Goal: Information Seeking & Learning: Learn about a topic

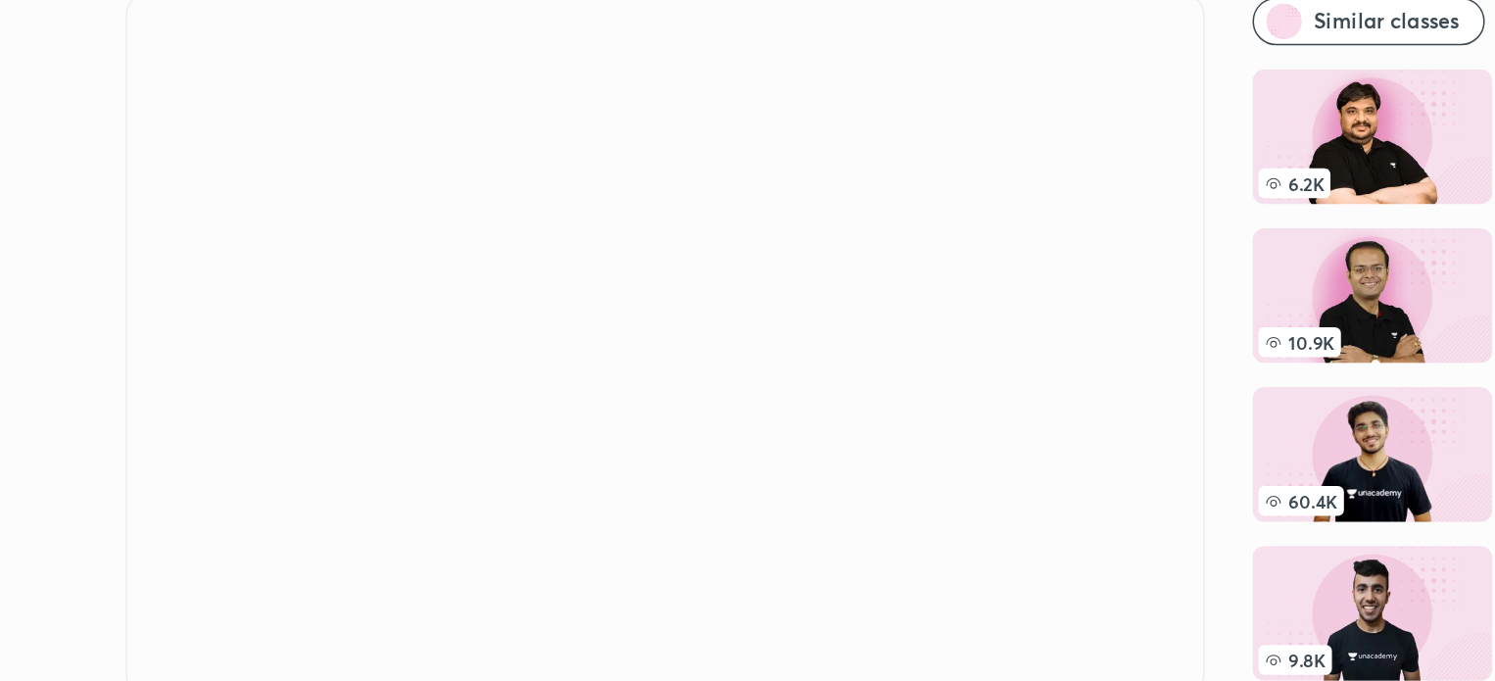
scroll to position [42, 0]
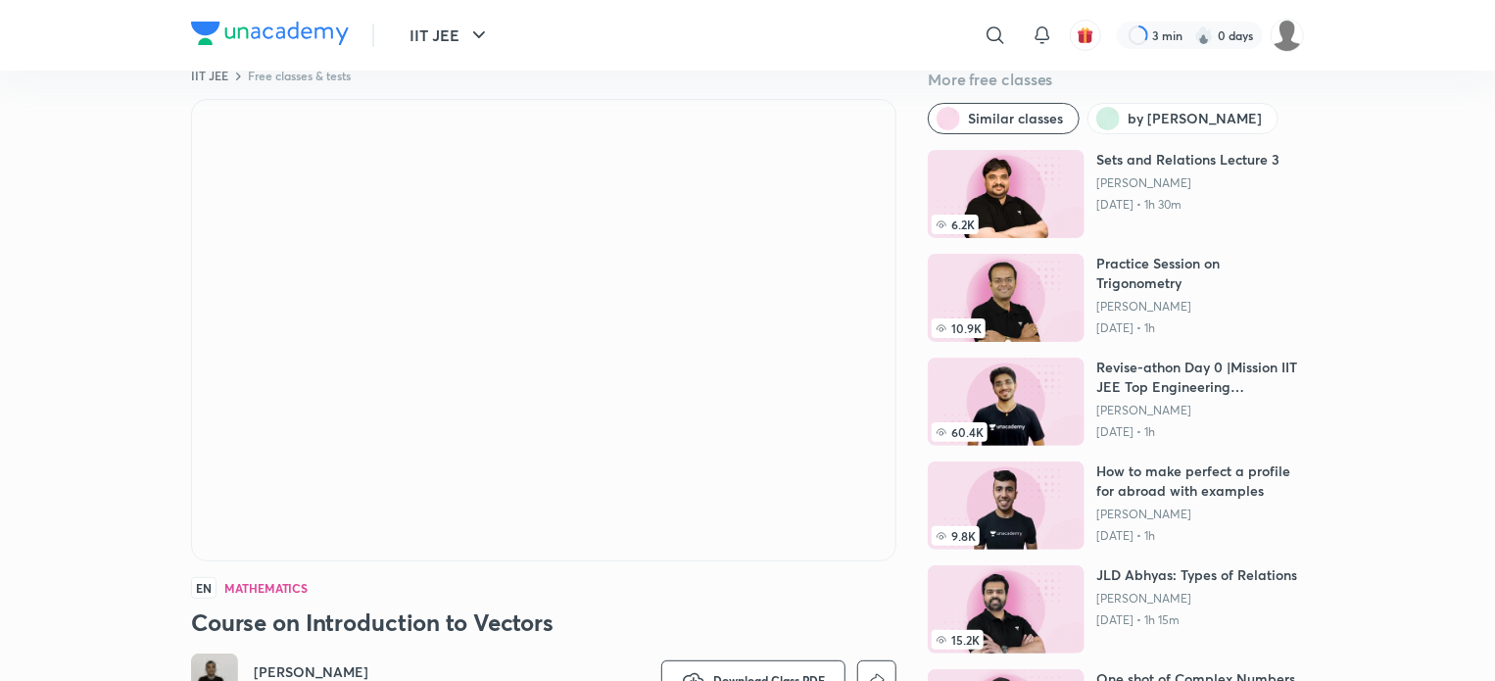
click at [905, 599] on div "IIT JEE Free classes & tests More free classes Similar classes by [PERSON_NAME]…" at bounding box center [747, 446] width 1113 height 756
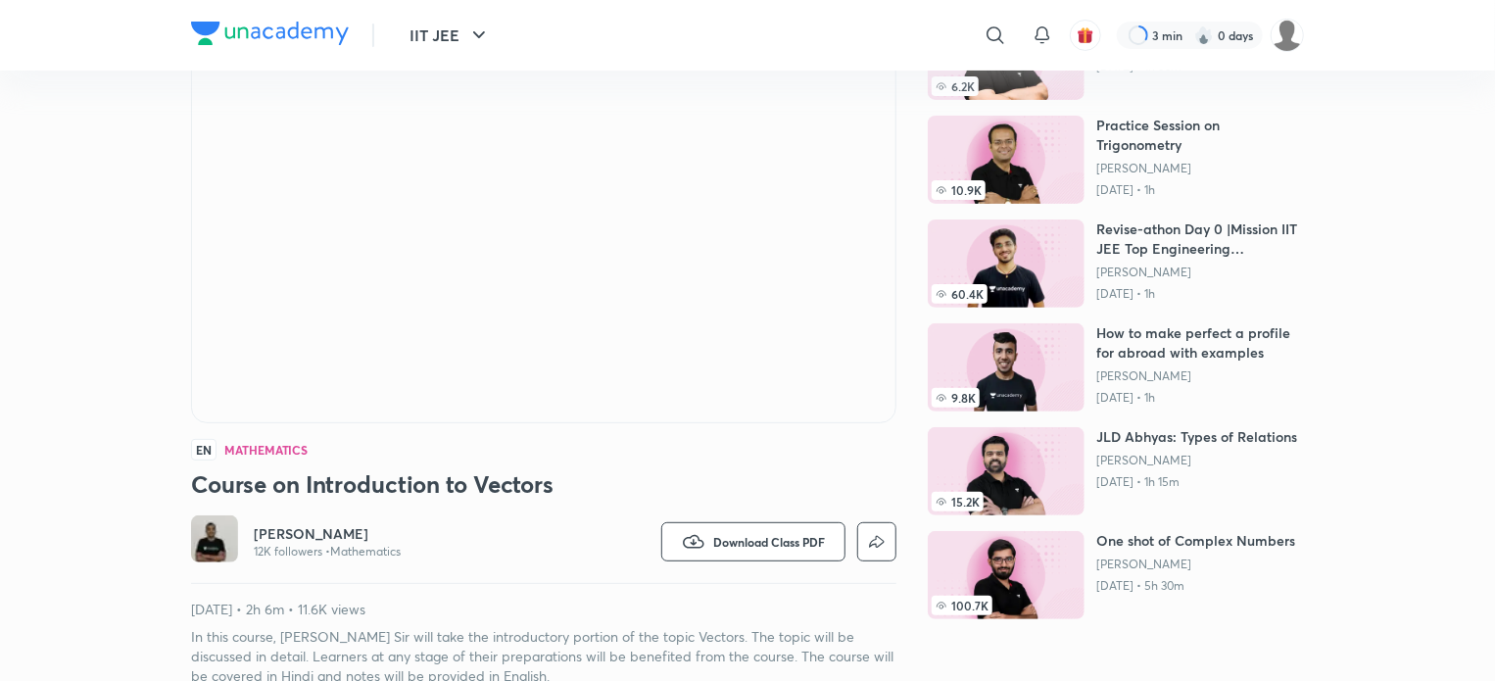
scroll to position [180, 0]
click at [795, 541] on span "Download Class PDF" at bounding box center [769, 542] width 112 height 16
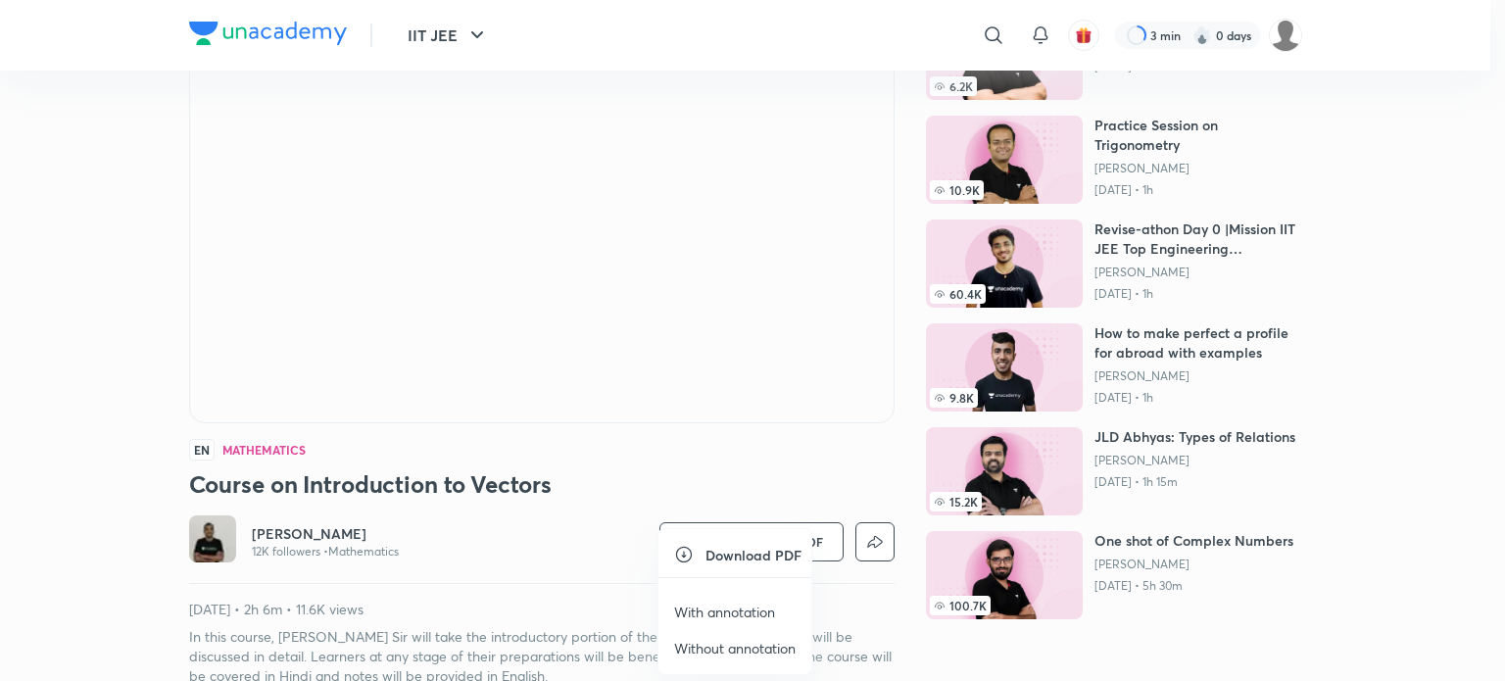
click at [734, 609] on p "With annotation" at bounding box center [724, 612] width 101 height 21
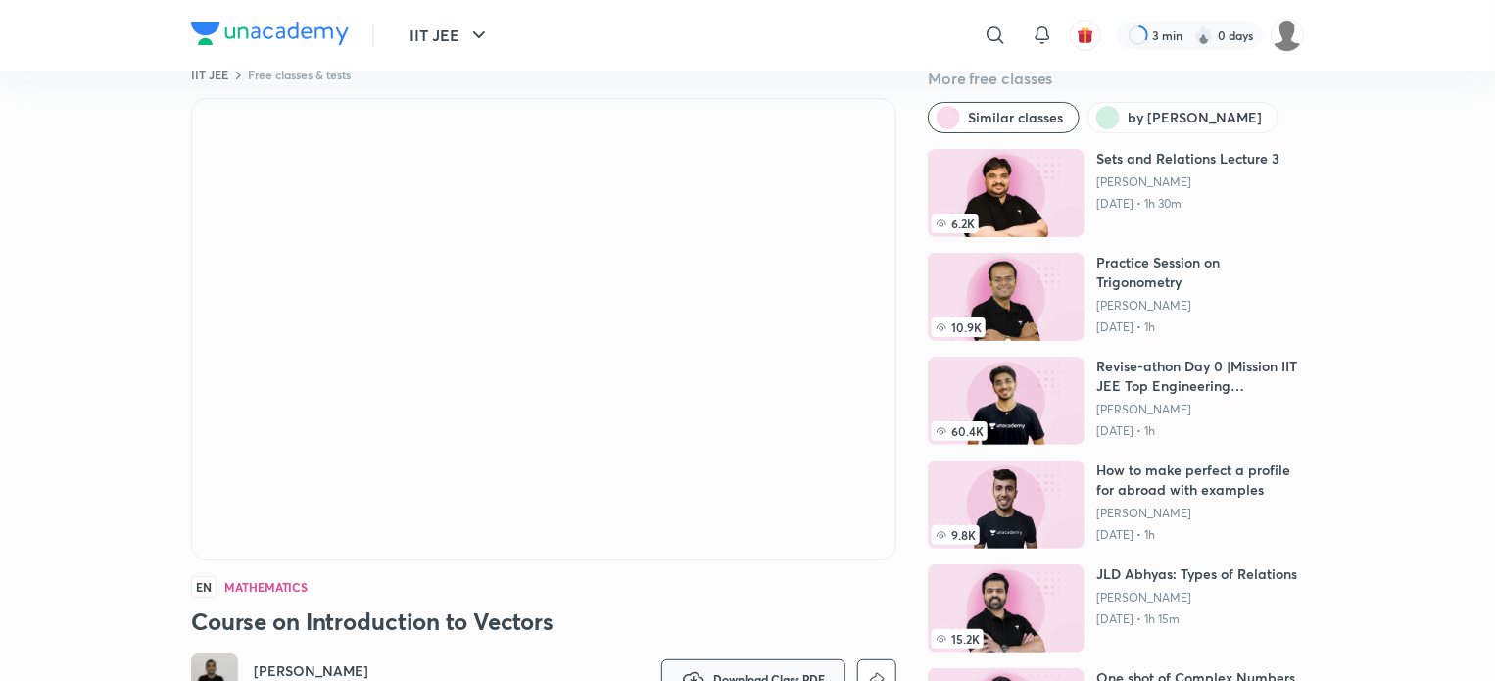
scroll to position [0, 0]
